Goal: Information Seeking & Learning: Find specific fact

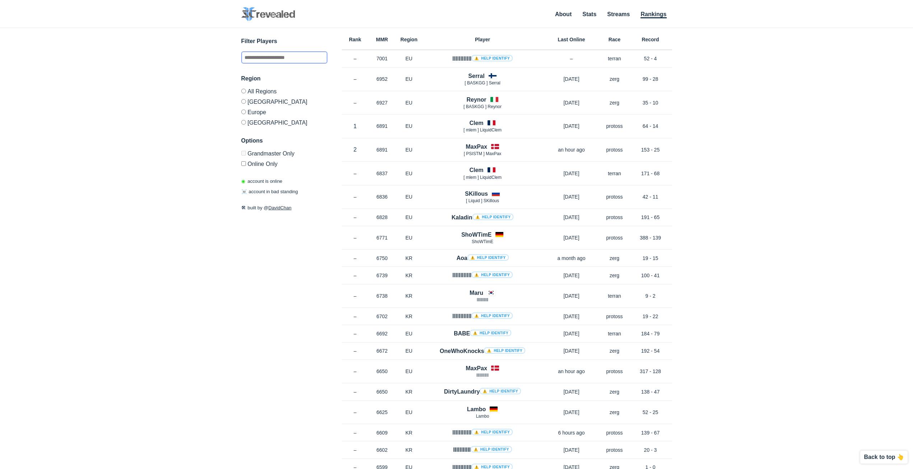
click at [281, 59] on input "text" at bounding box center [284, 57] width 86 height 12
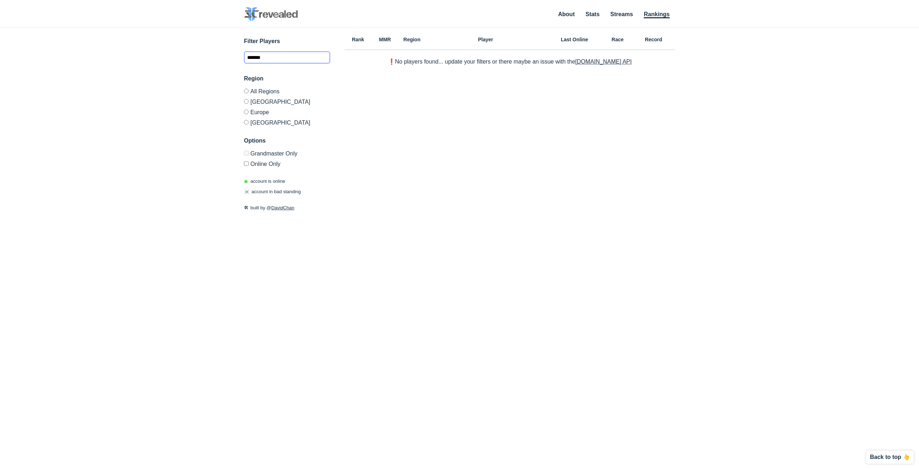
type input "*******"
click at [277, 106] on label "[GEOGRAPHIC_DATA]" at bounding box center [287, 101] width 86 height 10
click at [310, 155] on label "Grandmaster Only" at bounding box center [287, 155] width 86 height 8
click at [252, 157] on label "Grandmaster Only" at bounding box center [287, 155] width 86 height 8
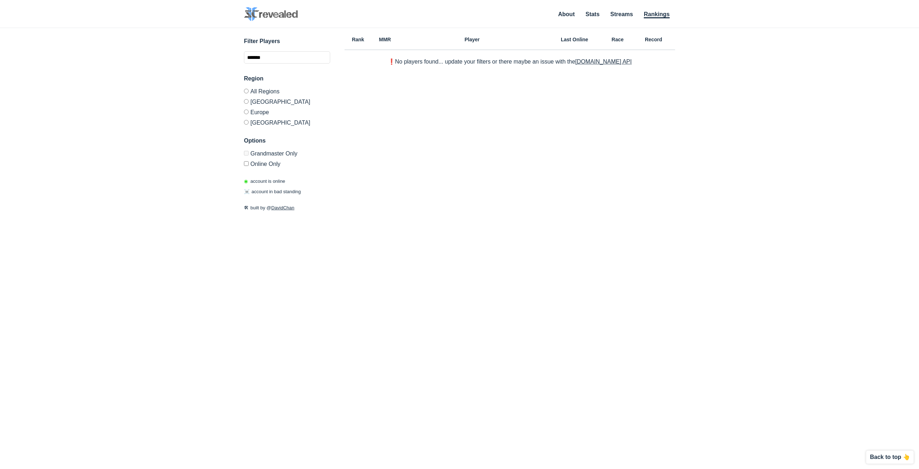
click at [252, 152] on label "Grandmaster Only" at bounding box center [287, 155] width 86 height 8
drag, startPoint x: 377, startPoint y: 152, endPoint x: 381, endPoint y: 150, distance: 4.1
click at [377, 151] on div "Rank MMR Region Player Last Online Race Record ❗️No players found... update you…" at bounding box center [509, 221] width 330 height 387
